Goal: Information Seeking & Learning: Learn about a topic

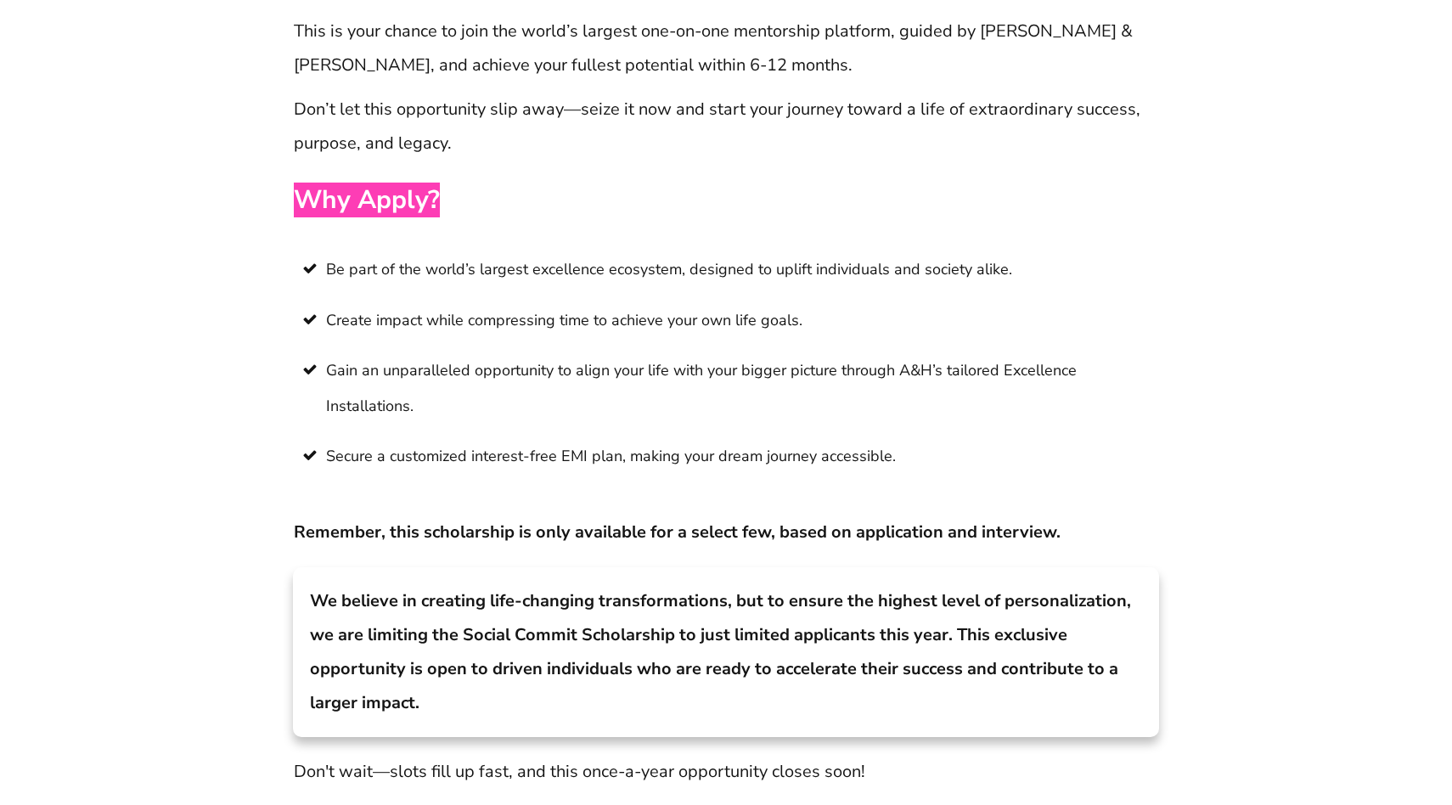
scroll to position [12770, 0]
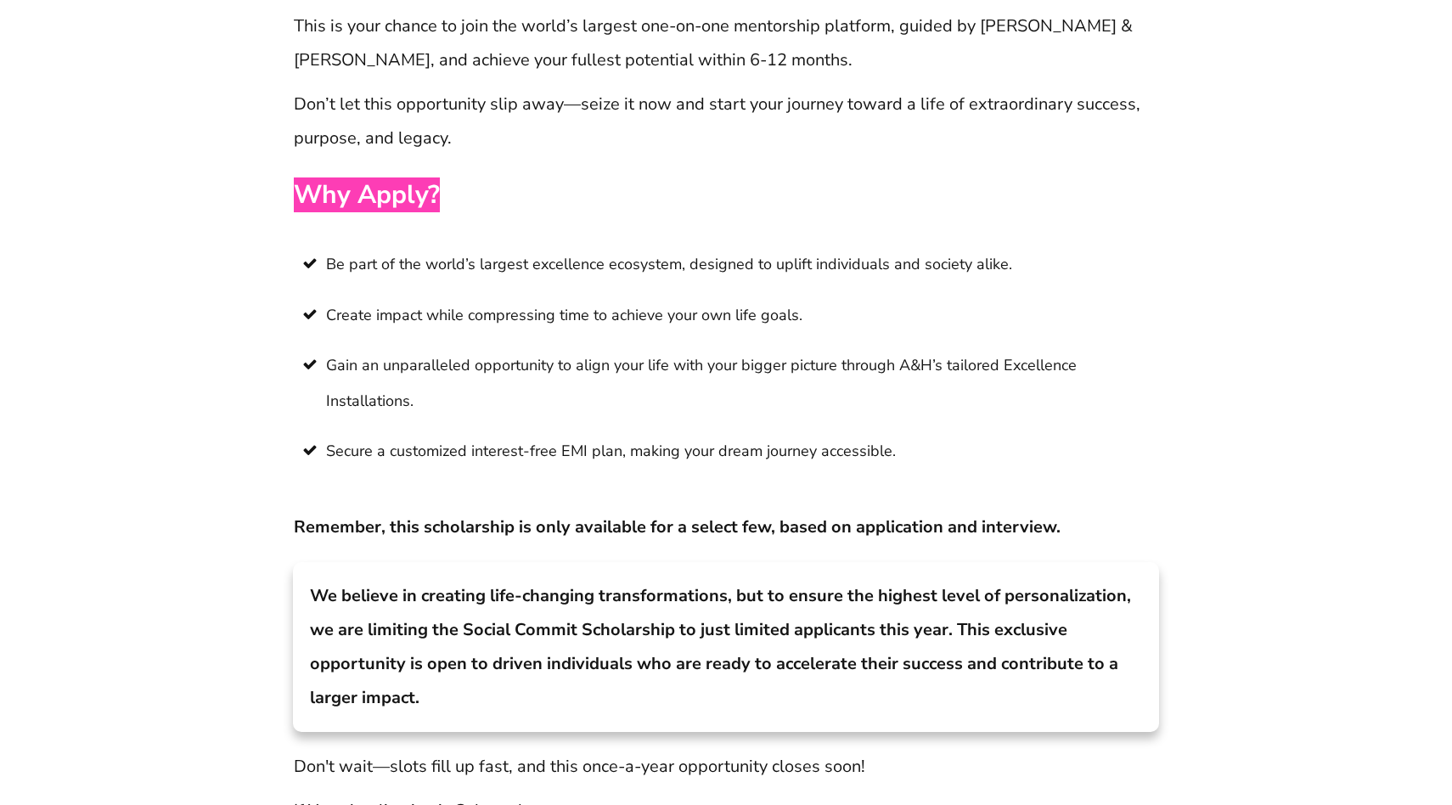
click at [643, 247] on span "Be part of the world’s largest excellence ecosystem, designed to uplift individ…" at bounding box center [669, 264] width 686 height 35
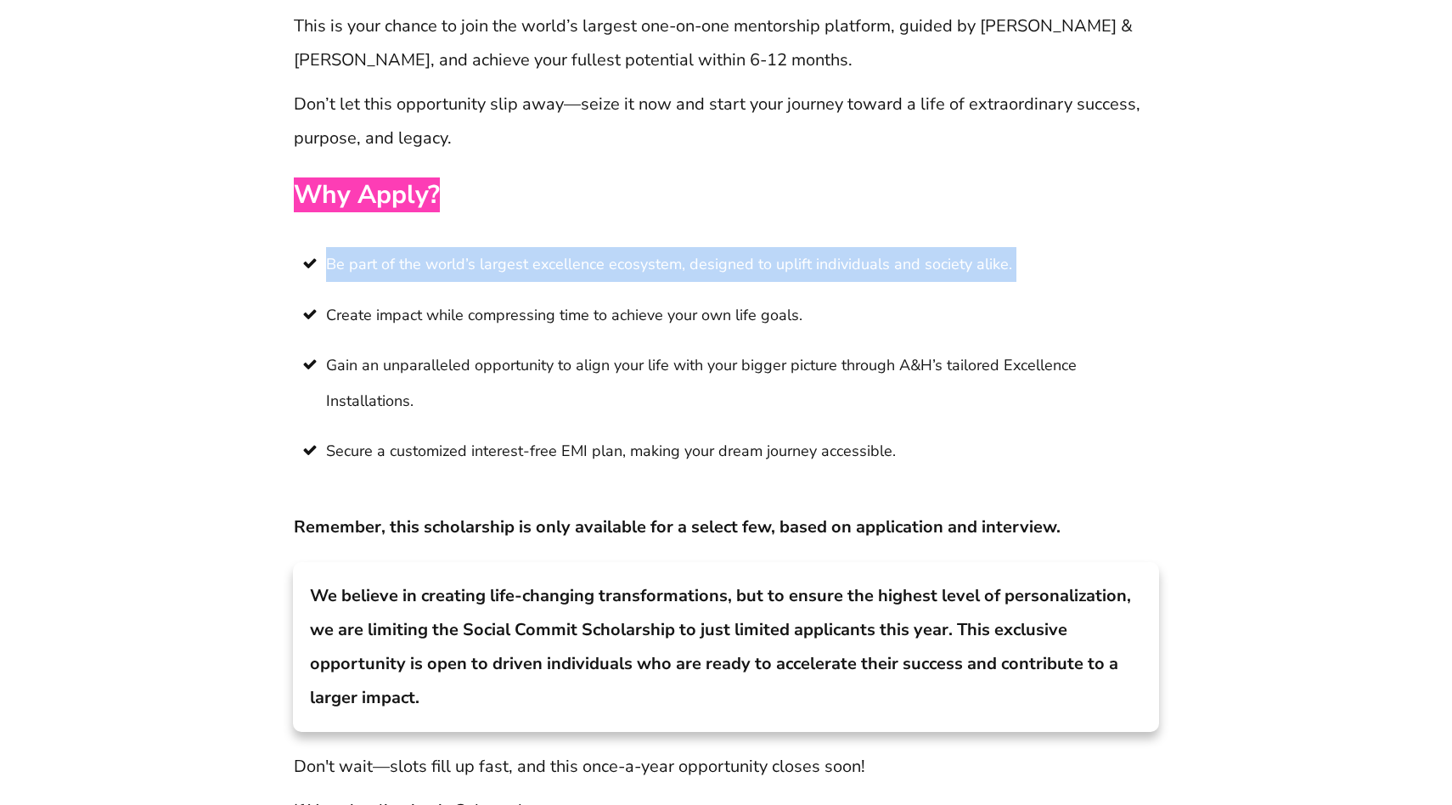
click at [610, 298] on span "Create impact while compressing time to achieve your own life goals." at bounding box center [564, 315] width 476 height 35
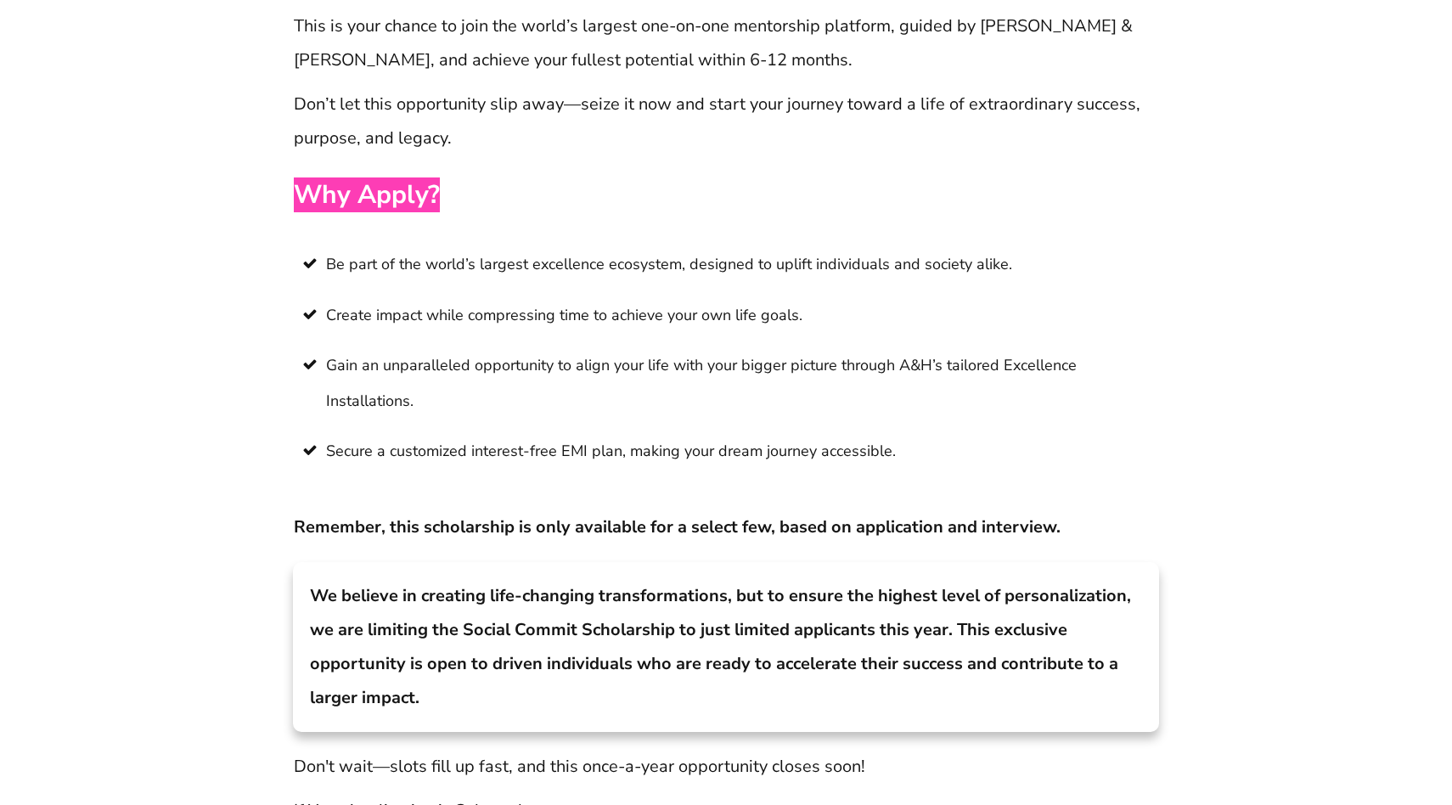
click at [610, 298] on span "Create impact while compressing time to achieve your own life goals." at bounding box center [564, 315] width 476 height 35
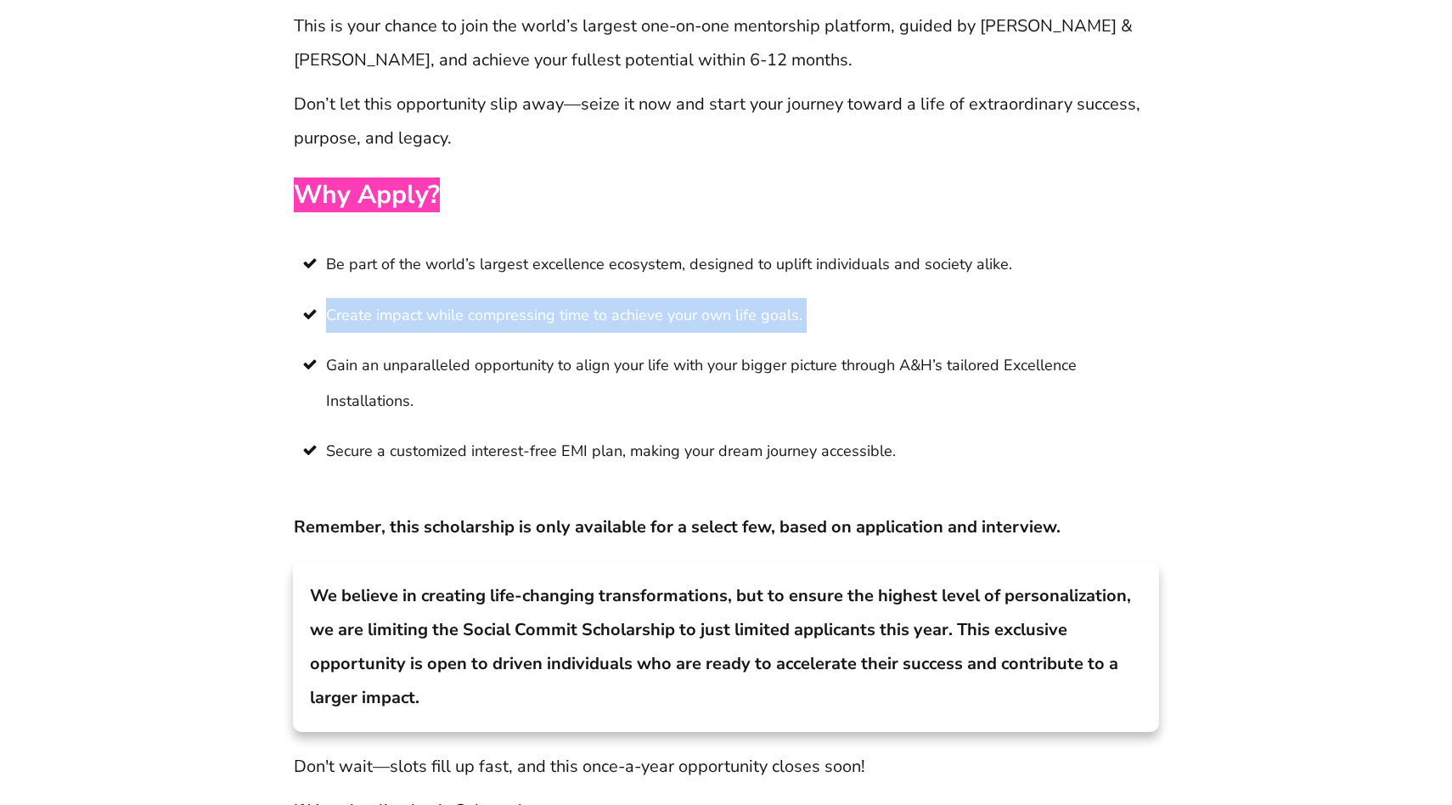
click at [584, 348] on span "Gain an unparalleled opportunity to align your life with your bigger picture th…" at bounding box center [742, 383] width 832 height 70
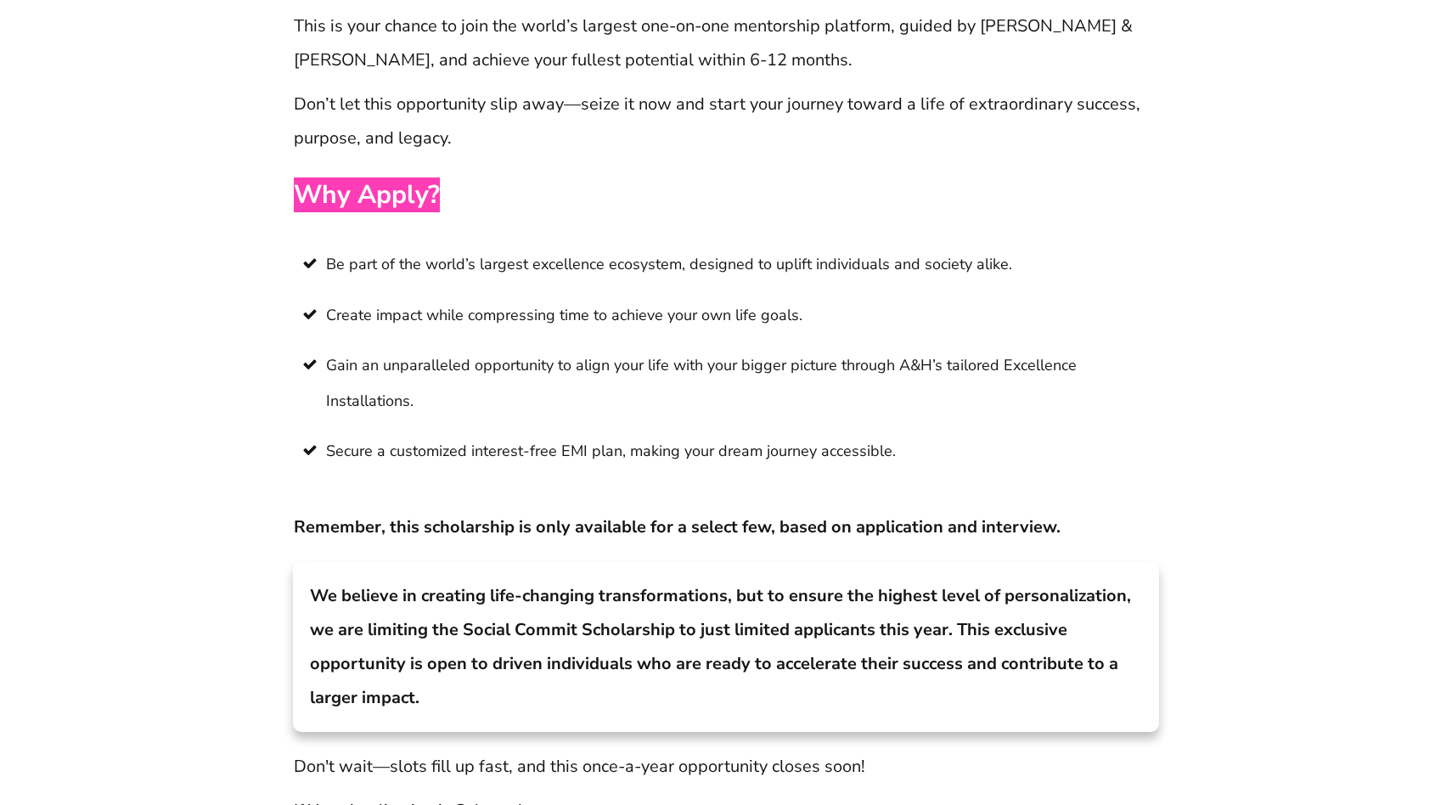
click at [584, 348] on span "Gain an unparalleled opportunity to align your life with your bigger picture th…" at bounding box center [742, 383] width 832 height 70
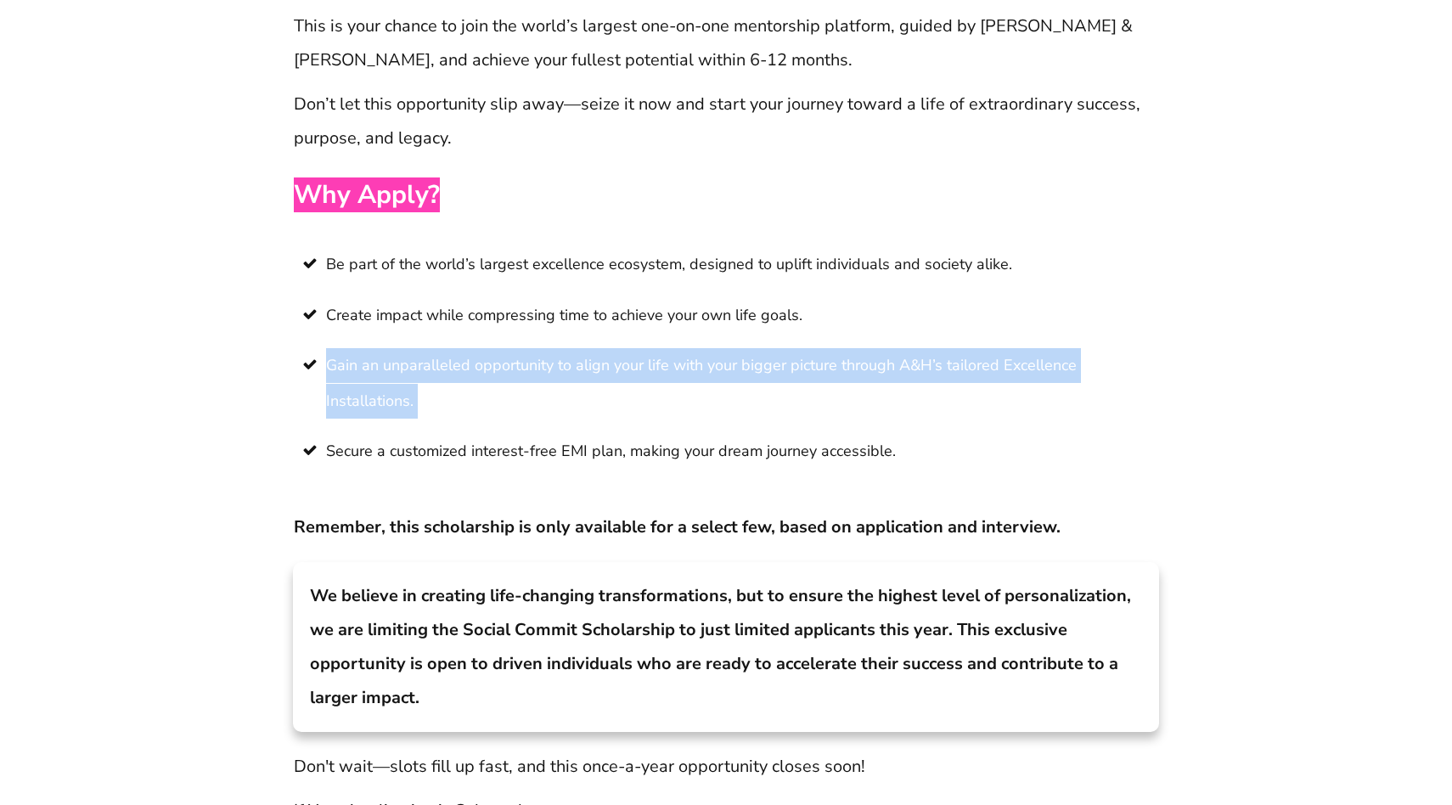
click at [537, 434] on span "Secure a customized interest-free EMI plan, making your dream journey accessibl…" at bounding box center [611, 451] width 570 height 35
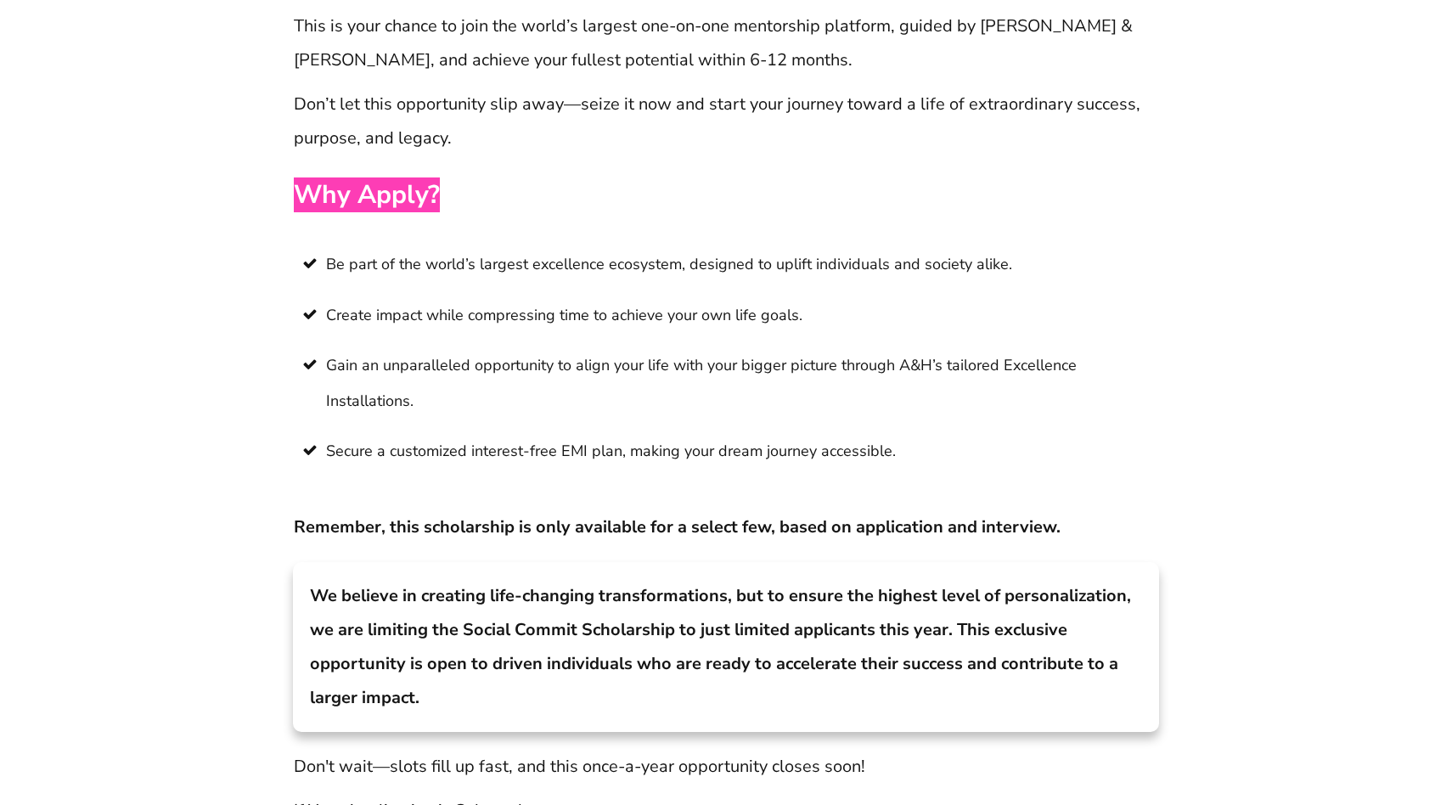
click at [537, 434] on span "Secure a customized interest-free EMI plan, making your dream journey accessibl…" at bounding box center [611, 451] width 570 height 35
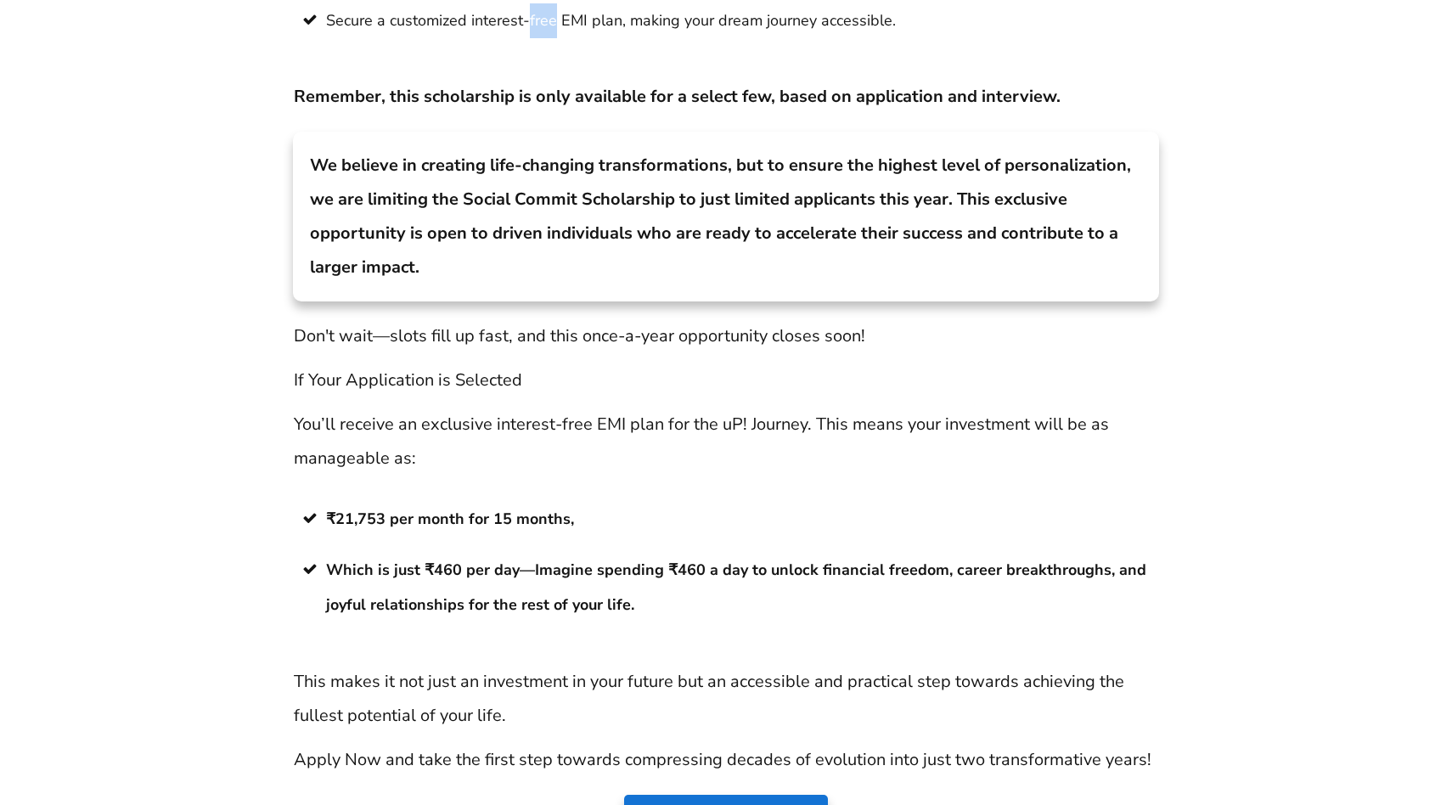
scroll to position [13202, 0]
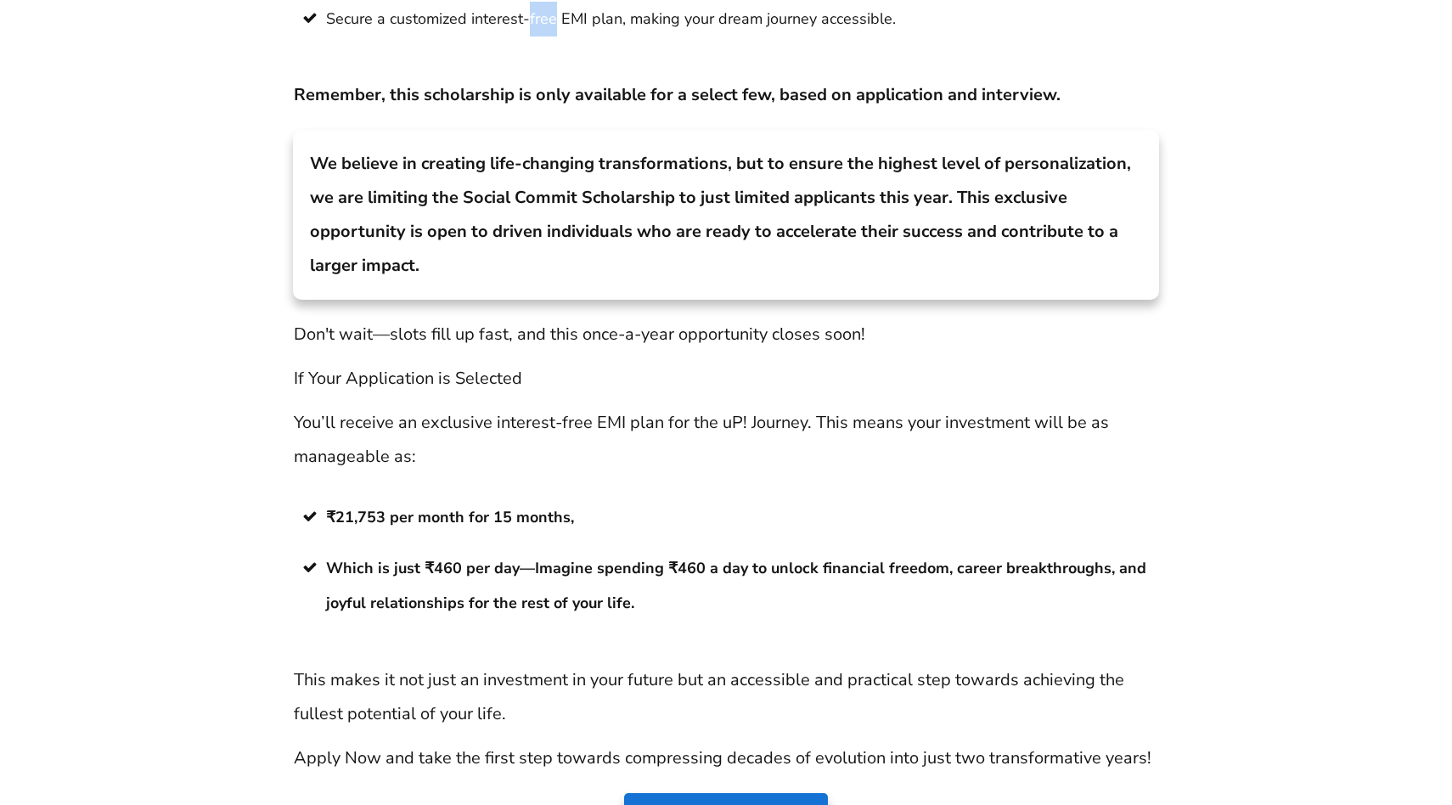
click at [564, 156] on strong "We believe in creating life-changing transformations, but to ensure the highest…" at bounding box center [720, 214] width 821 height 125
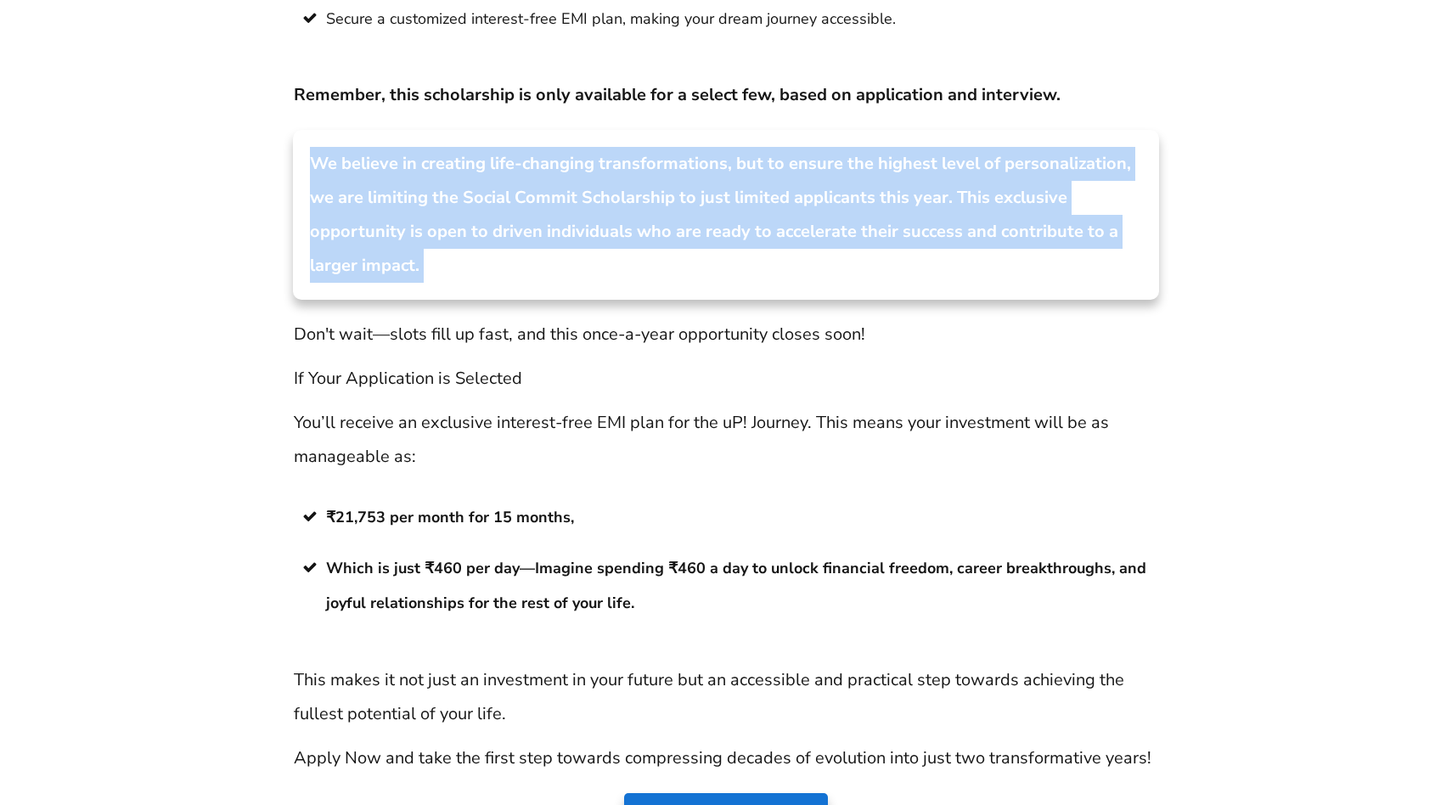
click at [514, 318] on p "Don't wait—slots fill up fast, and this once-a-year opportunity closes soon!" at bounding box center [726, 335] width 864 height 34
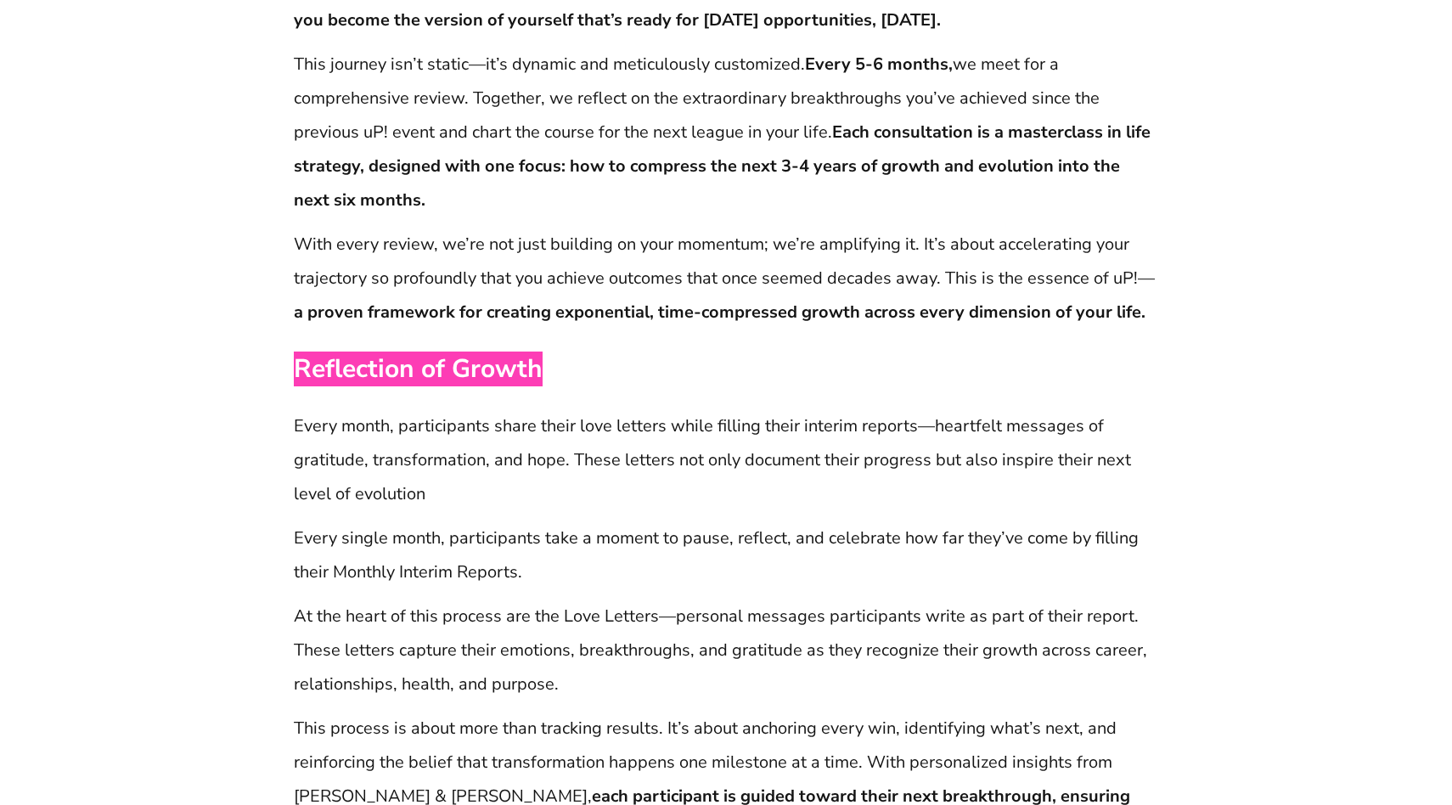
scroll to position [4653, 0]
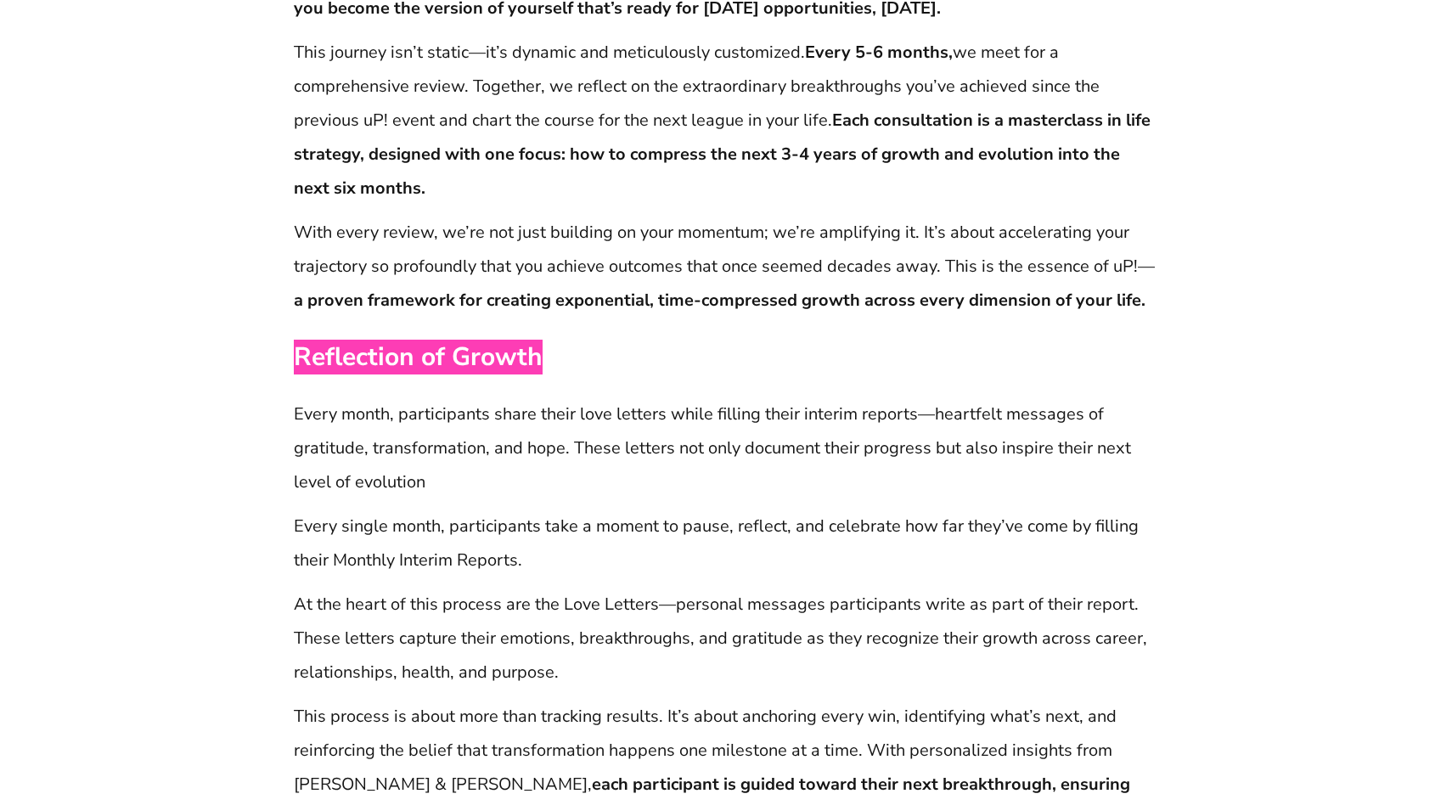
click at [508, 216] on p "With every review, we’re not just building on your momentum; we’re amplifying i…" at bounding box center [726, 267] width 864 height 102
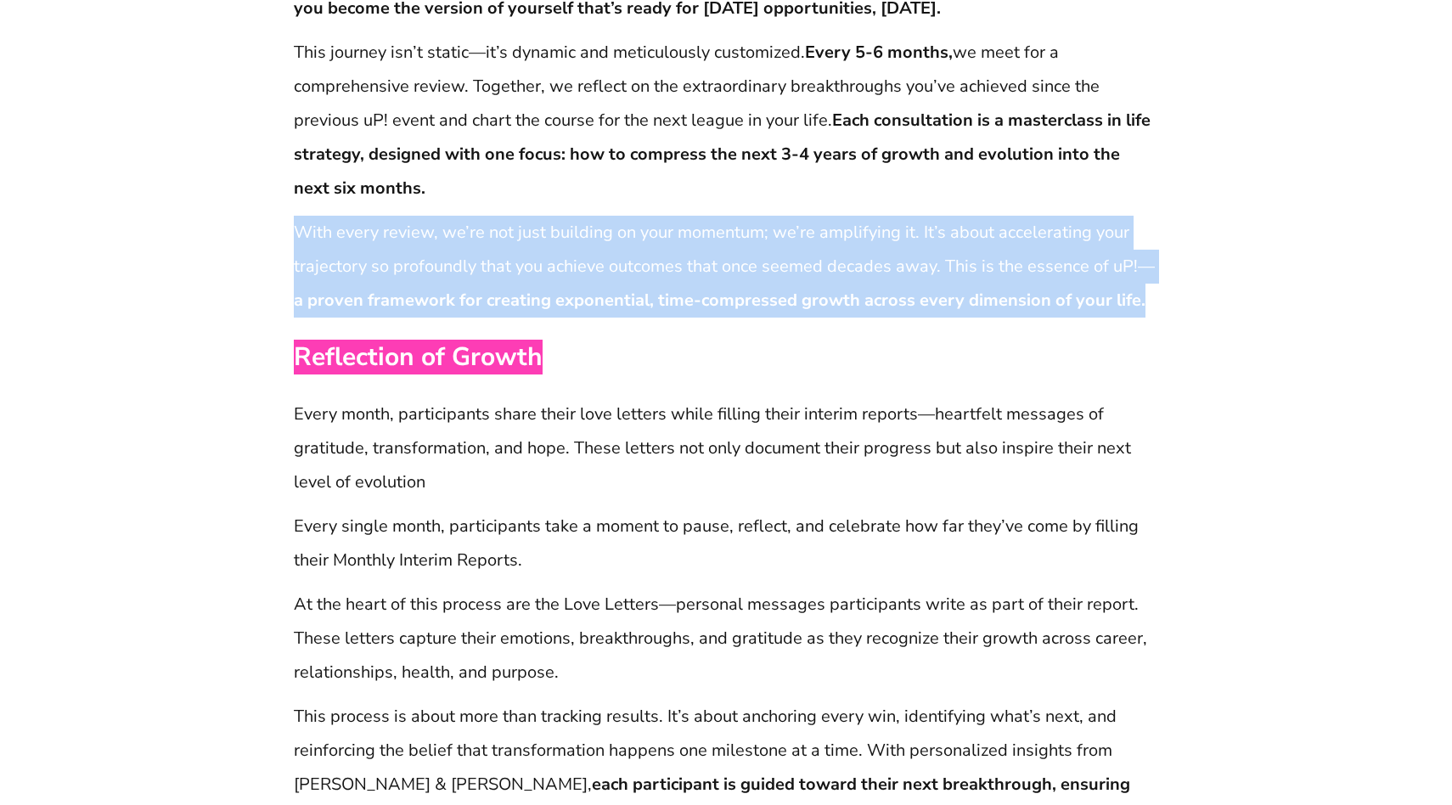
click at [508, 216] on p "With every review, we’re not just building on your momentum; we’re amplifying i…" at bounding box center [726, 267] width 864 height 102
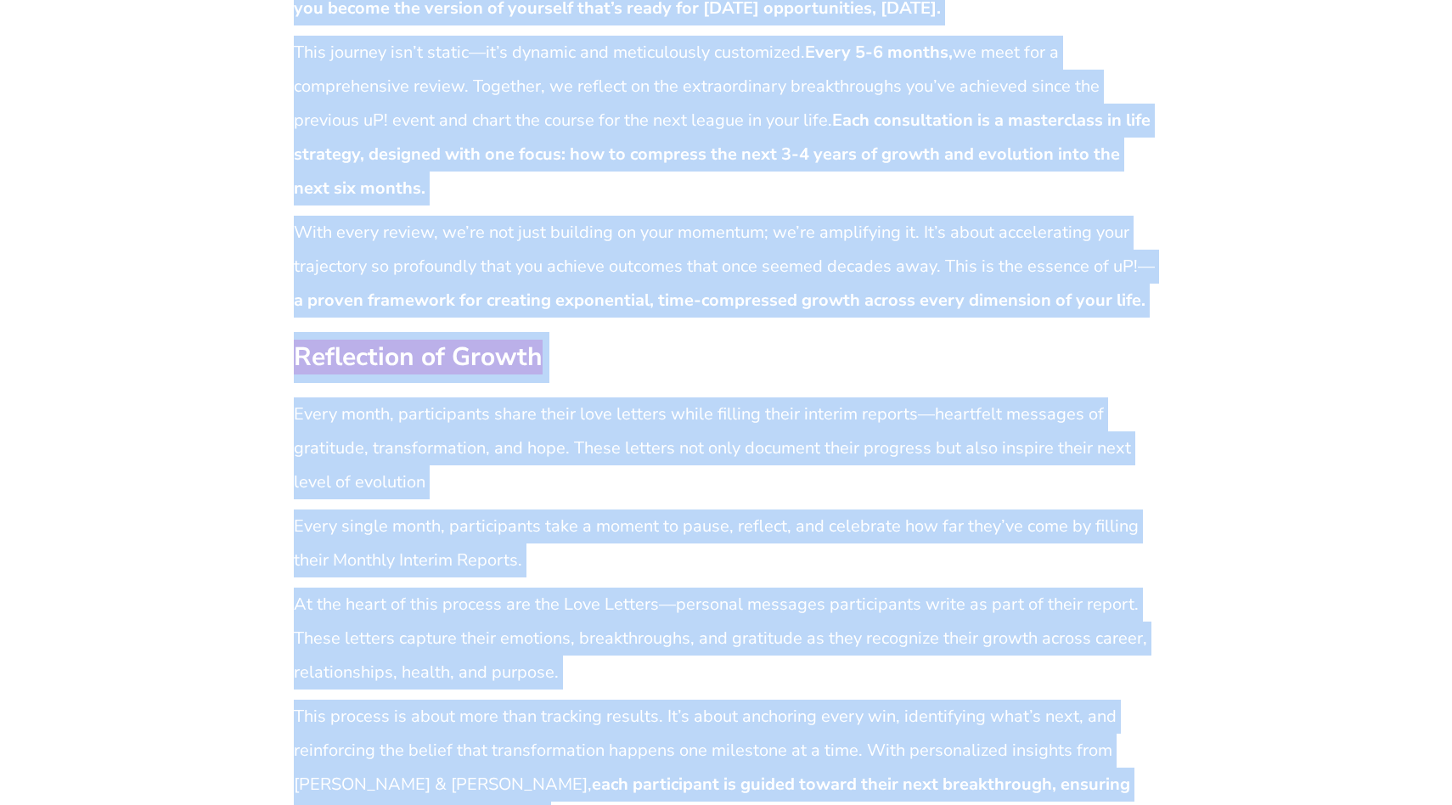
copy body "LOR IPSUMD SITAMET CON AD ELI S doeiusmod Temporin uT! - Laboreetdol Magnaal En…"
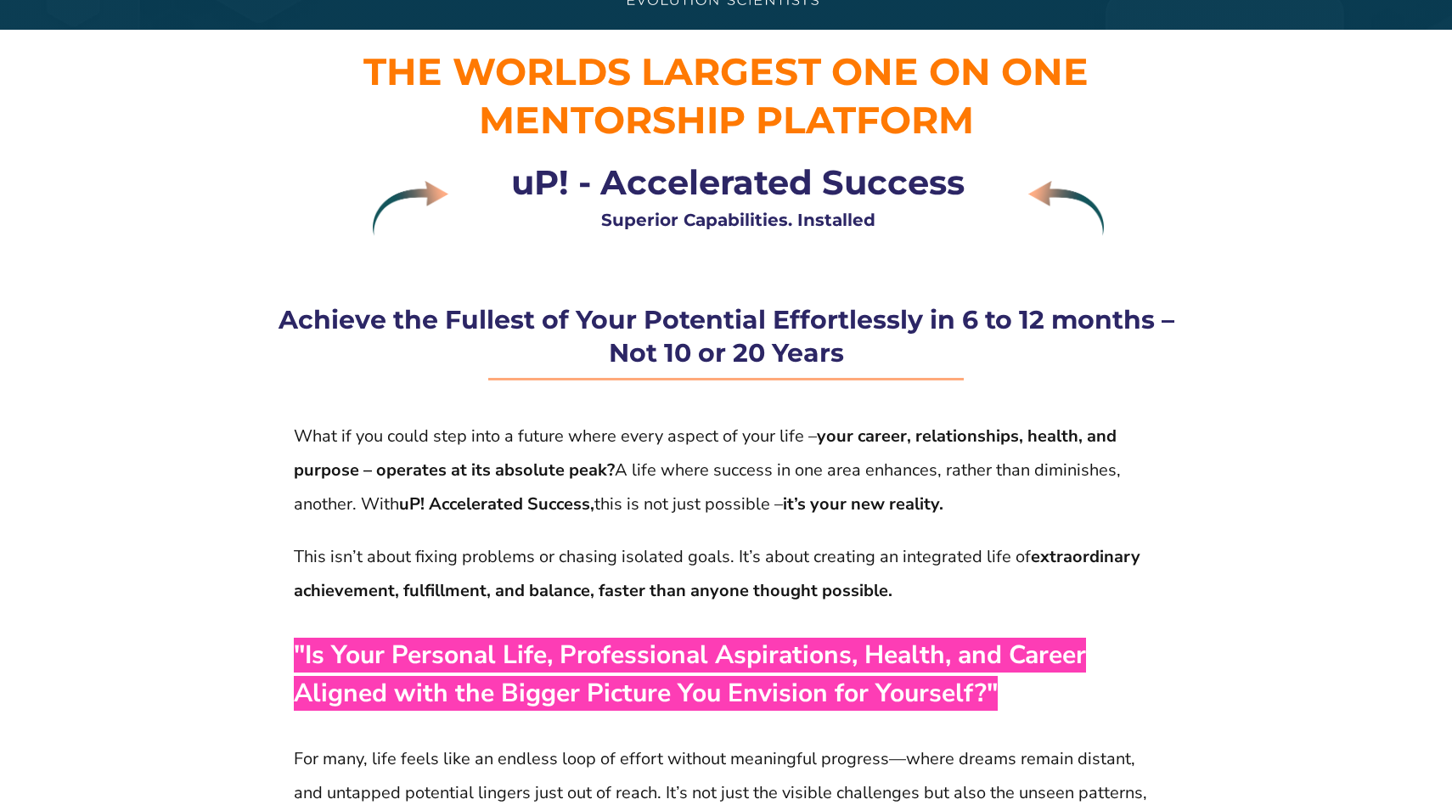
scroll to position [0, 0]
